Goal: Task Accomplishment & Management: Manage account settings

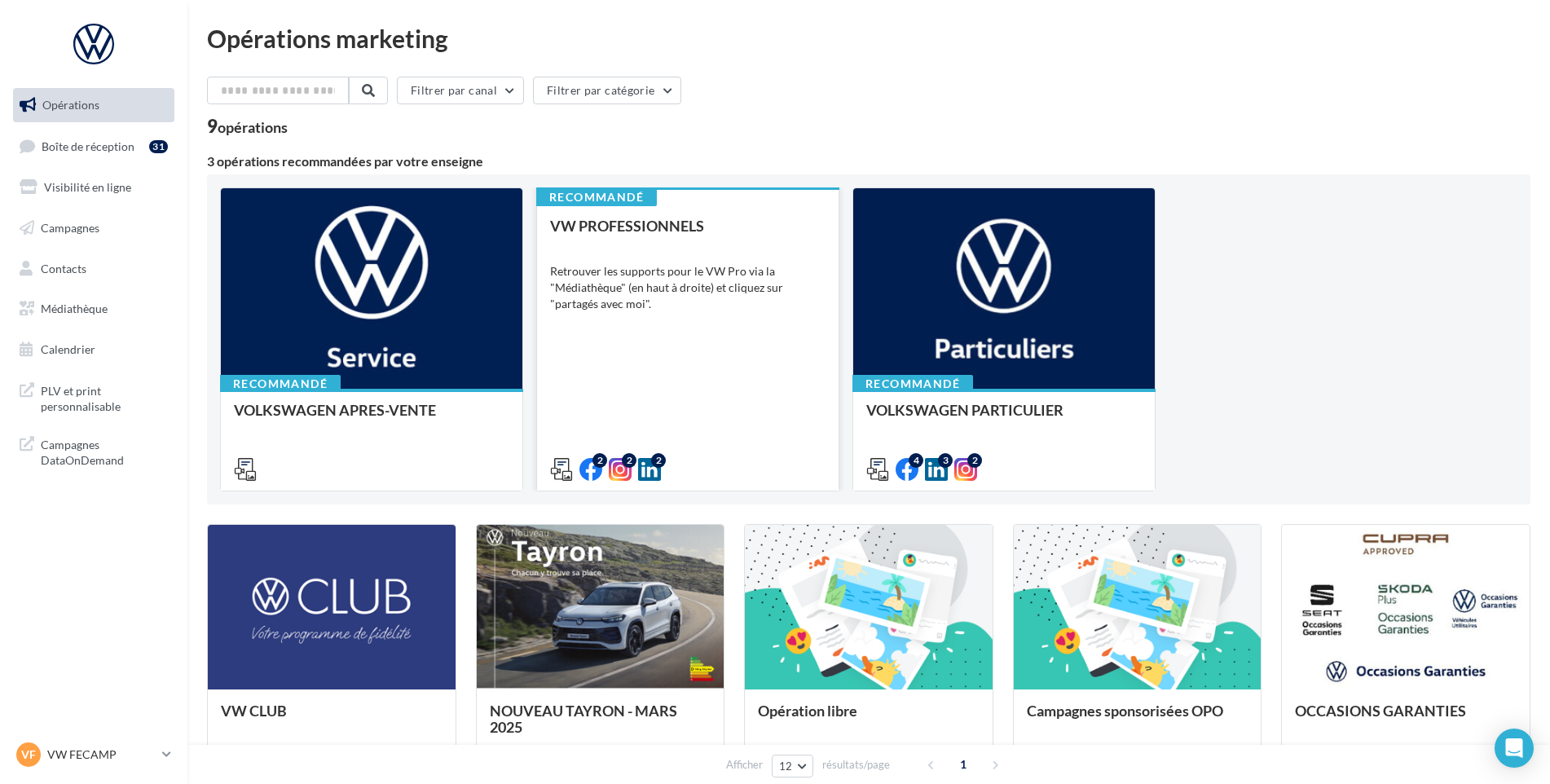
drag, startPoint x: 94, startPoint y: 156, endPoint x: 699, endPoint y: 388, distance: 648.0
click at [94, 156] on link "Boîte de réception 31" at bounding box center [93, 146] width 167 height 35
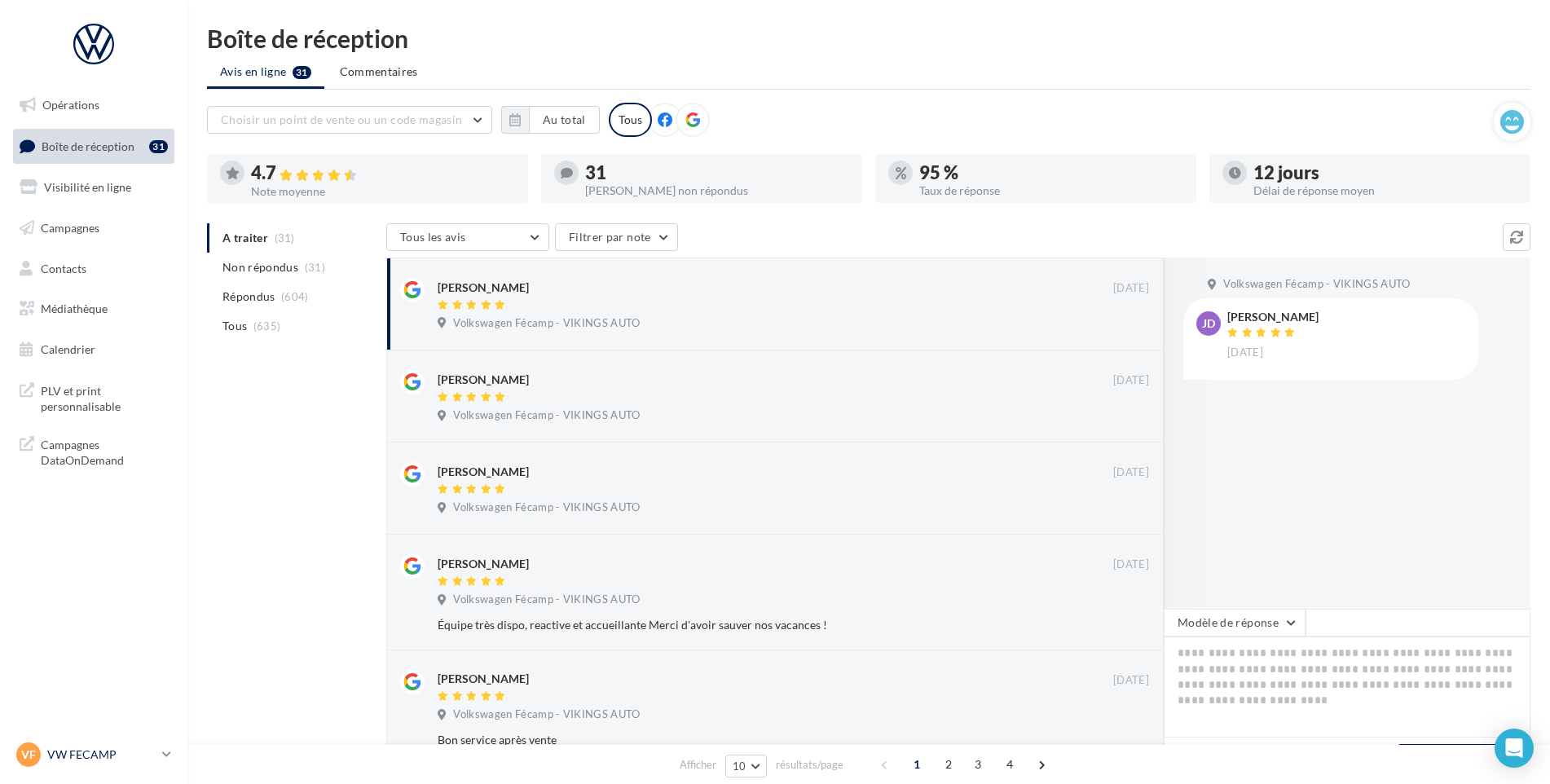
click at [106, 740] on link "VF VW FECAMP vw-stl-vau" at bounding box center [94, 754] width 162 height 31
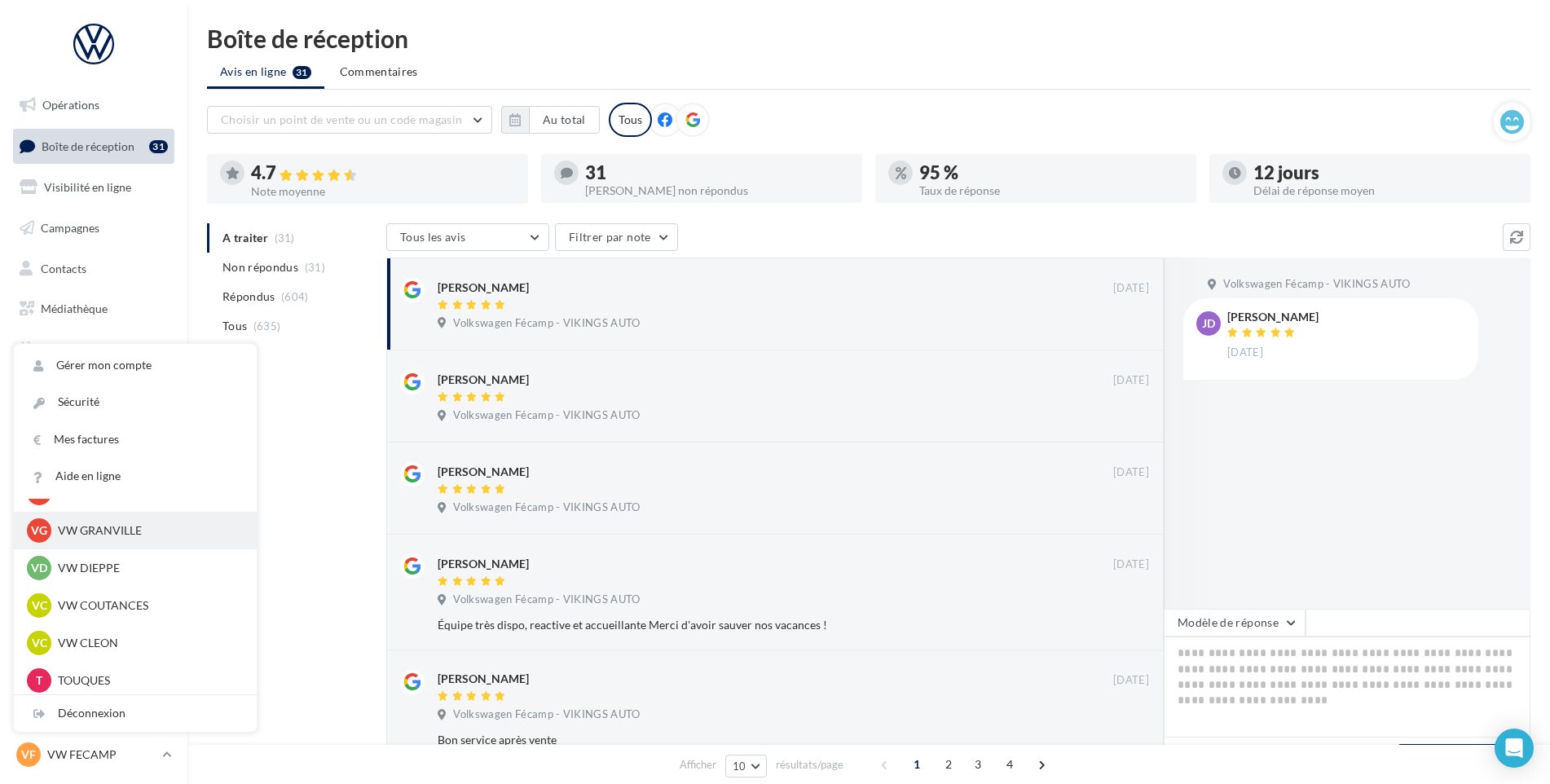
scroll to position [326, 0]
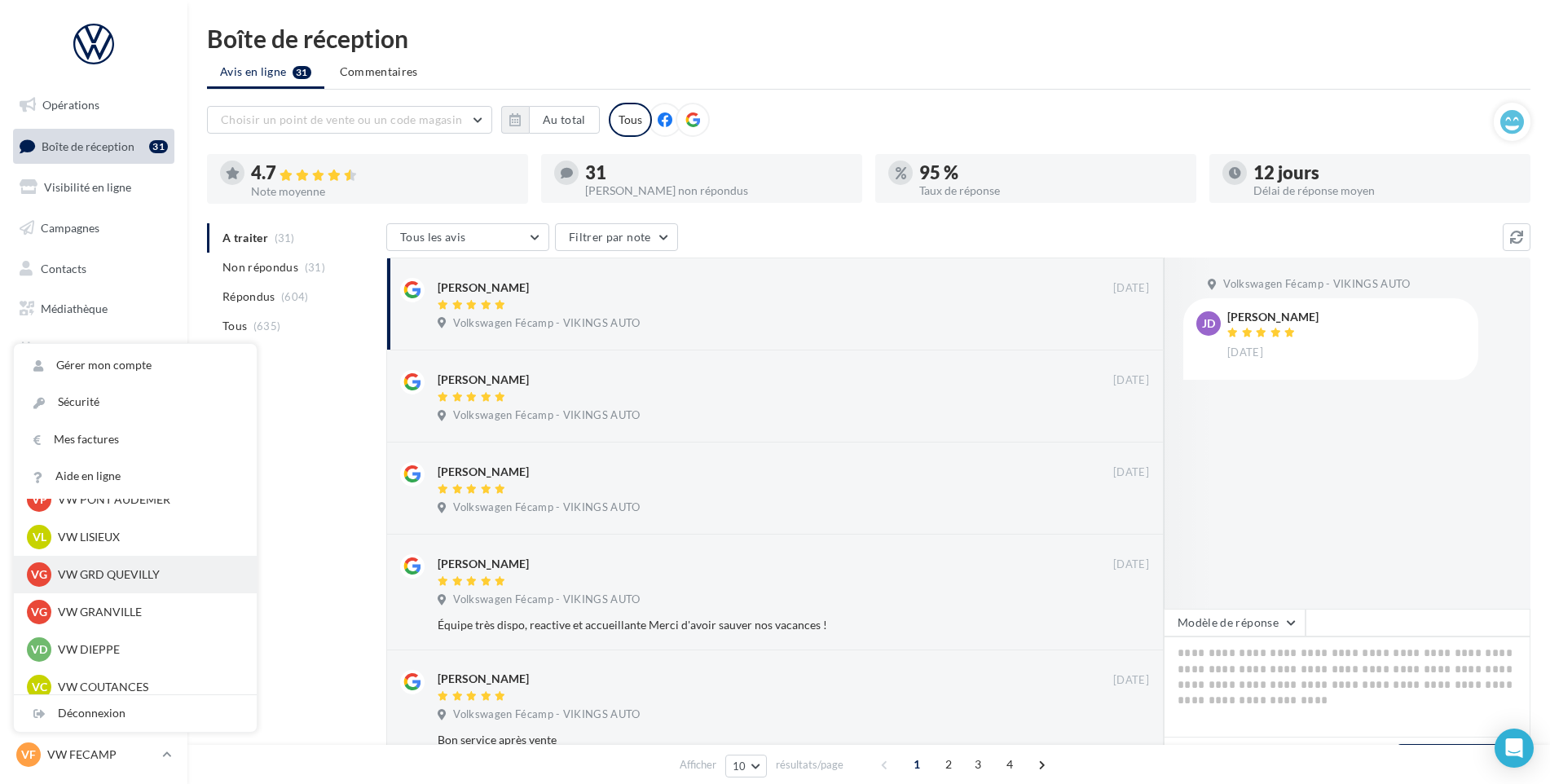
click at [133, 566] on p "VW GRD QUEVILLY" at bounding box center [148, 574] width 180 height 16
